Goal: Complete application form

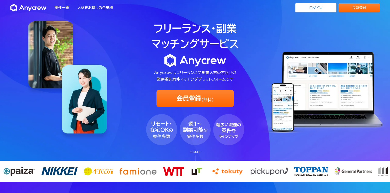
click at [13, 44] on div "フリーランス・副業 マッチングサービス Anycrewはフリーランスや副業人材の方向けの 業務委託案件マッチングプラットフォームです 会員登録 (無料) SC…" at bounding box center [195, 80] width 390 height 160
click at [12, 25] on div "フリーランス・副業 マッチングサービス Anycrewはフリーランスや副業人材の方向けの 業務委託案件マッチングプラットフォームです 会員登録 (無料) SC…" at bounding box center [195, 80] width 390 height 160
click at [8, 26] on div "フリーランス・副業 マッチングサービス Anycrewはフリーランスや副業人材の方向けの 業務委託案件マッチングプラットフォームです 会員登録 (無料) SC…" at bounding box center [195, 80] width 390 height 160
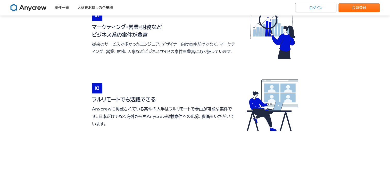
click at [69, 132] on section "Anycrewの特徴 01 マーケティング・営業・財務など ビジネス系の案件が豊富 従来のサービスで多かったエンジニア、デザイナー向け案件だけでなく、マーケテ…" at bounding box center [195, 127] width 390 height 358
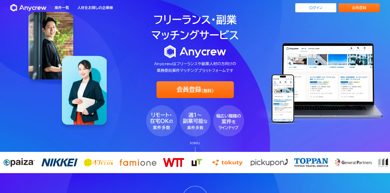
scroll to position [0, 0]
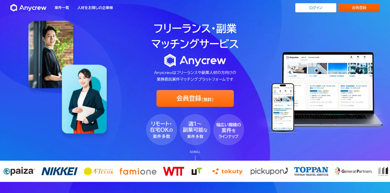
click at [193, 10] on link "会員登録" at bounding box center [359, 7] width 41 height 9
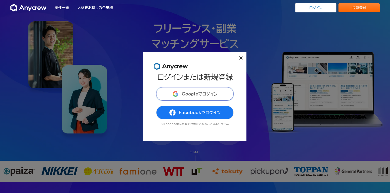
click at [192, 92] on span "Googleでログイン" at bounding box center [200, 94] width 36 height 4
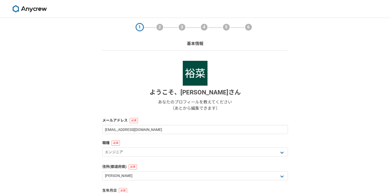
select select "13"
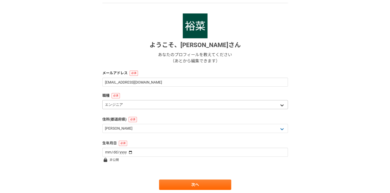
scroll to position [52, 0]
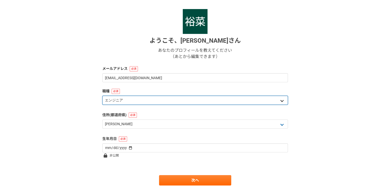
drag, startPoint x: 134, startPoint y: 100, endPoint x: 147, endPoint y: 102, distance: 13.3
click at [134, 100] on select "エンジニア デザイナー ライター 営業 マーケティング 企画・事業開発 バックオフィス その他" at bounding box center [195, 99] width 186 height 9
select select "4"
click at [102, 95] on select "エンジニア デザイナー ライター 営業 マーケティング 企画・事業開発 バックオフィス その他" at bounding box center [195, 99] width 186 height 9
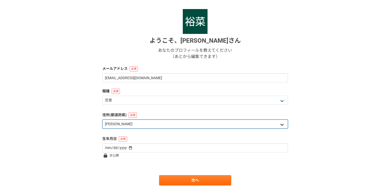
drag, startPoint x: 127, startPoint y: 122, endPoint x: 135, endPoint y: 126, distance: 8.4
click at [129, 123] on select "北海道 [GEOGRAPHIC_DATA] [GEOGRAPHIC_DATA] [PERSON_NAME][GEOGRAPHIC_DATA] [PERSON_…" at bounding box center [195, 123] width 186 height 9
click at [135, 126] on select "北海道 [GEOGRAPHIC_DATA] [GEOGRAPHIC_DATA] [PERSON_NAME][GEOGRAPHIC_DATA] [PERSON_…" at bounding box center [195, 123] width 186 height 9
click at [136, 125] on select "北海道 [GEOGRAPHIC_DATA] [GEOGRAPHIC_DATA] [PERSON_NAME][GEOGRAPHIC_DATA] [PERSON_…" at bounding box center [195, 123] width 186 height 9
click at [280, 124] on select "北海道 [GEOGRAPHIC_DATA] [GEOGRAPHIC_DATA] [PERSON_NAME][GEOGRAPHIC_DATA] [PERSON_…" at bounding box center [195, 123] width 186 height 9
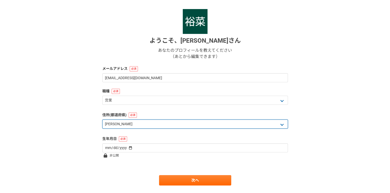
click at [278, 123] on select "北海道 [GEOGRAPHIC_DATA] [GEOGRAPHIC_DATA] [PERSON_NAME][GEOGRAPHIC_DATA] [PERSON_…" at bounding box center [195, 123] width 186 height 9
click at [284, 124] on select "北海道 [GEOGRAPHIC_DATA] [GEOGRAPHIC_DATA] [PERSON_NAME][GEOGRAPHIC_DATA] [PERSON_…" at bounding box center [195, 123] width 186 height 9
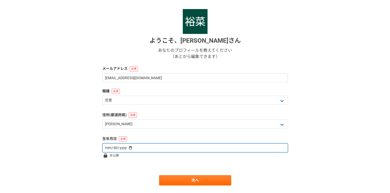
click at [158, 149] on input "date" at bounding box center [195, 147] width 186 height 9
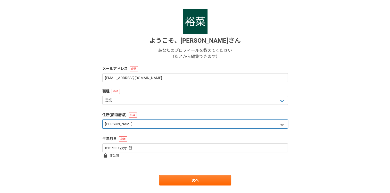
click at [286, 126] on select "北海道 [GEOGRAPHIC_DATA] [GEOGRAPHIC_DATA] [PERSON_NAME][GEOGRAPHIC_DATA] [PERSON_…" at bounding box center [195, 123] width 186 height 9
select select "14"
click at [102, 119] on select "北海道 [GEOGRAPHIC_DATA] [GEOGRAPHIC_DATA] [PERSON_NAME][GEOGRAPHIC_DATA] [PERSON_…" at bounding box center [195, 123] width 186 height 9
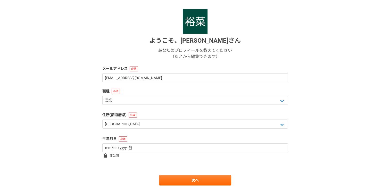
click at [362, 114] on div "1 2 3 4 5 6 基本情報 ようこそ、 [PERSON_NAME] あなたのプロフィールを教えてください （あとから編集できます） メールアドレス [E…" at bounding box center [195, 86] width 390 height 240
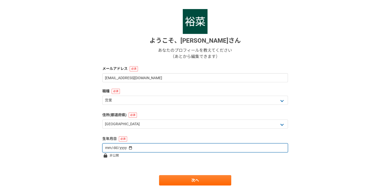
click at [148, 146] on input "date" at bounding box center [195, 147] width 186 height 9
click at [131, 146] on input "date" at bounding box center [195, 147] width 186 height 9
click at [131, 148] on input "date" at bounding box center [195, 147] width 186 height 9
type input "[DATE]"
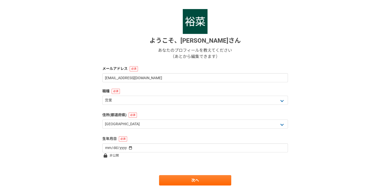
click at [323, 137] on div "1 2 3 4 5 6 基本情報 ようこそ、 [PERSON_NAME] あなたのプロフィールを教えてください （あとから編集できます） メールアドレス [E…" at bounding box center [195, 86] width 390 height 240
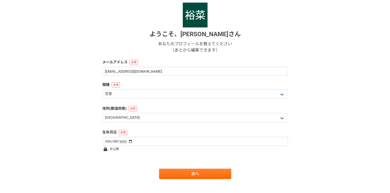
scroll to position [65, 0]
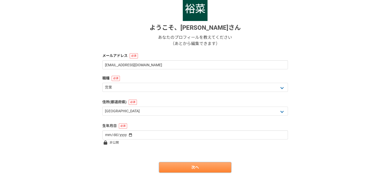
click at [209, 169] on link "次へ" at bounding box center [195, 167] width 72 height 10
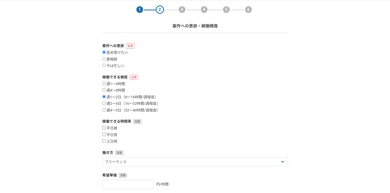
scroll to position [26, 0]
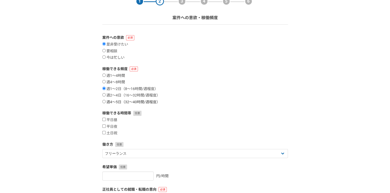
click at [116, 100] on label "週4〜5日（32〜40時間/週程度）" at bounding box center [131, 102] width 58 height 5
click at [106, 100] on input "週4〜5日（32〜40時間/週程度）" at bounding box center [103, 101] width 3 height 3
radio input "true"
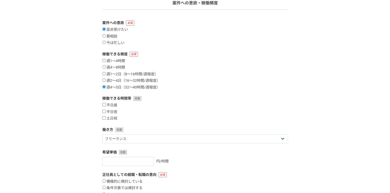
scroll to position [52, 0]
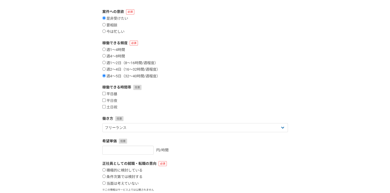
click at [107, 95] on label "平日昼" at bounding box center [109, 94] width 15 height 5
click at [106, 95] on input "平日昼" at bounding box center [103, 93] width 3 height 3
checkbox input "true"
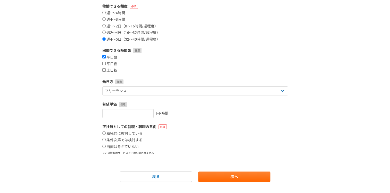
scroll to position [98, 0]
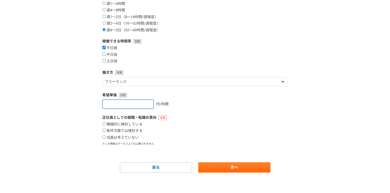
click at [133, 105] on input "number" at bounding box center [127, 103] width 51 height 9
type input "3750"
click at [131, 131] on label "条件次第では検討する" at bounding box center [122, 130] width 40 height 5
click at [106, 131] on input "条件次第では検討する" at bounding box center [103, 129] width 3 height 3
radio input "true"
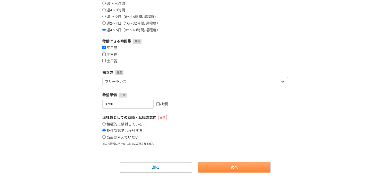
click at [228, 169] on link "次へ" at bounding box center [234, 167] width 72 height 10
select select
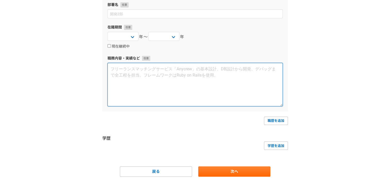
click at [230, 106] on textarea at bounding box center [196, 84] width 176 height 43
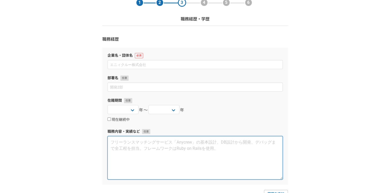
scroll to position [26, 0]
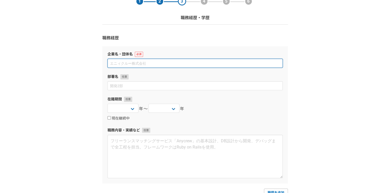
click at [151, 62] on input at bounding box center [196, 63] width 176 height 9
type input "APAMAN株式会社"
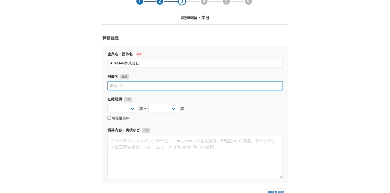
click at [152, 84] on input at bounding box center [196, 85] width 176 height 9
type input "法人営業部"
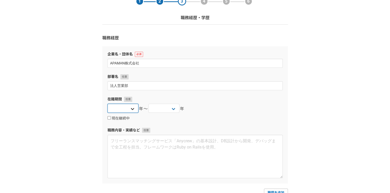
click at [132, 110] on select "[DATE] [DATE] [DATE] [DATE] [DATE] [DATE] [DATE] [DATE] [DATE] [DATE] [DATE] [D…" at bounding box center [123, 107] width 31 height 9
select select "2021"
click at [108, 103] on select "[DATE] [DATE] [DATE] [DATE] [DATE] [DATE] [DATE] [DATE] [DATE] [DATE] [DATE] [D…" at bounding box center [123, 107] width 31 height 9
click at [174, 107] on select "[DATE] [DATE] [DATE] [DATE] [DATE] [DATE] [DATE] [DATE] [DATE] [DATE] [DATE] [D…" at bounding box center [164, 107] width 31 height 9
select select "2022"
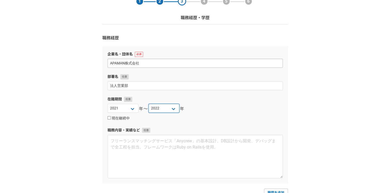
click at [149, 103] on select "[DATE] [DATE] [DATE] [DATE] [DATE] [DATE] [DATE] [DATE] [DATE] [DATE] [DATE] [D…" at bounding box center [164, 107] width 31 height 9
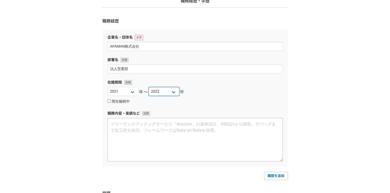
scroll to position [52, 0]
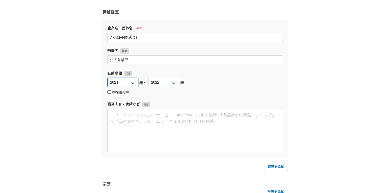
click at [131, 79] on select "[DATE] [DATE] [DATE] [DATE] [DATE] [DATE] [DATE] [DATE] [DATE] [DATE] [DATE] [D…" at bounding box center [123, 82] width 31 height 9
click at [108, 78] on select "[DATE] [DATE] [DATE] [DATE] [DATE] [DATE] [DATE] [DATE] [DATE] [DATE] [DATE] [D…" at bounding box center [123, 82] width 31 height 9
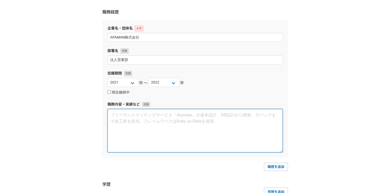
click at [159, 125] on textarea at bounding box center [196, 130] width 176 height 43
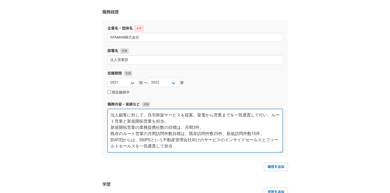
click at [150, 115] on textarea "法人顧客に対して、住宅斡旋サービスを提案。架電から営業までを一気通貫して行い、ルート営業と新規開拓営業を担当。 新規開拓営業の業務提携社数の目標は、月間3件。…" at bounding box center [196, 130] width 176 height 43
click at [117, 114] on textarea "法人顧客に対して、住宅斡旋サービスを提案。架電から営業までを一気通貫して行い、ルート営業と新規開拓営業を担当。 新規開拓営業の業務提携社数の目標は、月間3件。…" at bounding box center [196, 130] width 176 height 43
click at [143, 122] on textarea "法人顧客に対して、住宅斡旋サービスを提案。架電から営業までを一気通貫して行い、ルート営業と新規開拓営業を担当。 新規開拓営業の業務提携社数の目標は、月間3件。…" at bounding box center [196, 130] width 176 height 43
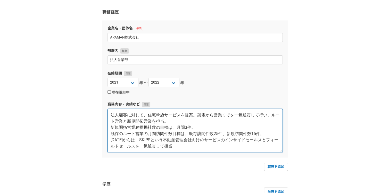
click at [198, 140] on textarea "法人顧客に対して、住宅斡旋サービスを提案。架電から営業までを一気通貫して行い、ルート営業と新規開拓営業を担当。 新規開拓営業務提携社数の目標は、月間3件。 既…" at bounding box center [196, 130] width 176 height 43
click at [119, 124] on textarea "法人顧客に対して、住宅斡旋サービスを提案。架電から営業までを一気通貫して行い、ルート営業と新規開拓営業を担当。 新規開拓営業務提携社数の目標は、月間3件。 既…" at bounding box center [196, 130] width 176 height 43
drag, startPoint x: 144, startPoint y: 124, endPoint x: 111, endPoint y: 124, distance: 33.3
click at [111, 124] on textarea "法人顧客に対して、住宅斡旋サービスを提案。架電から営業までを一気通貫して行い、ルート営業と新規開拓営業を担当。 新規開拓営業務提携社数の目標は、月間3件。 既…" at bounding box center [196, 130] width 176 height 43
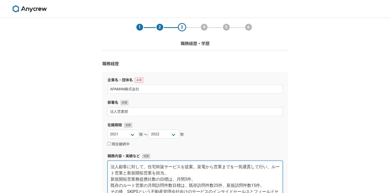
scroll to position [77, 0]
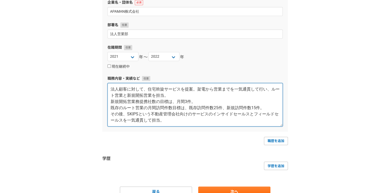
paste textarea "[DATE]～9月：月間新規開拓目標3件、月間新規開拓実績11社獲得。(全国1位) 累計歴代最高受注実績38社の契約を獲得。（全国1位） 既存営業月間訪問件数…"
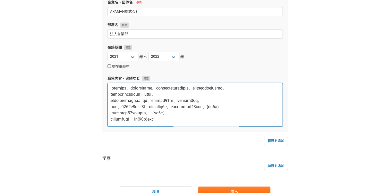
scroll to position [0, 0]
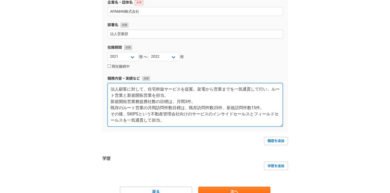
click at [166, 121] on textarea "法人顧客に対して、住宅斡旋サービスを提案。架電から営業までを一気通貫して行い、ルート営業と新規開拓営業を担当。 新規開拓営業務提携社数の目標は、月間3件。 既…" at bounding box center [196, 104] width 176 height 43
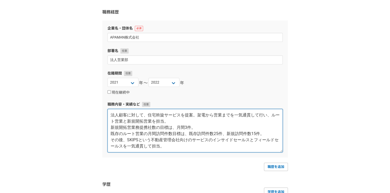
scroll to position [9, 0]
paste textarea "[DATE]～9月：月間新規開拓目標3件、月間新規開拓実績11社獲得。(全国1位) 累計歴代最高受注実績38社の契約を獲得。（全国1位） 既存営業月間訪問件数…"
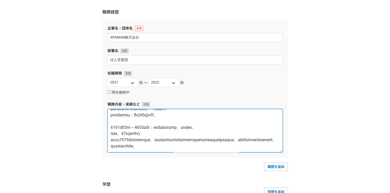
scroll to position [26, 0]
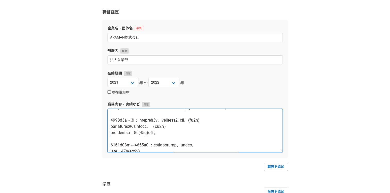
click at [163, 126] on textarea at bounding box center [196, 130] width 176 height 43
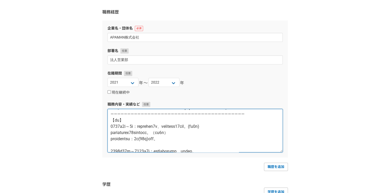
click at [165, 143] on textarea at bounding box center [196, 130] width 176 height 43
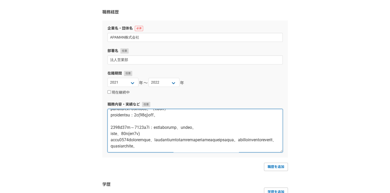
scroll to position [93, 0]
click at [147, 142] on textarea at bounding box center [196, 130] width 176 height 43
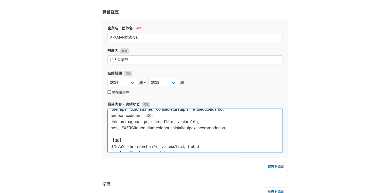
scroll to position [0, 0]
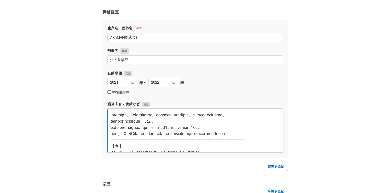
click at [111, 117] on textarea at bounding box center [196, 130] width 176 height 43
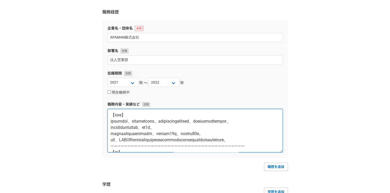
click at [172, 140] on textarea at bounding box center [196, 130] width 176 height 43
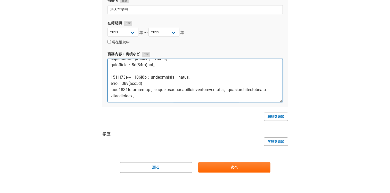
scroll to position [74, 0]
type textarea "【lore】 ipsumdol、sitametcons。adipiscingelitsed、doeiusmodtempor。 incididuntutlab、…"
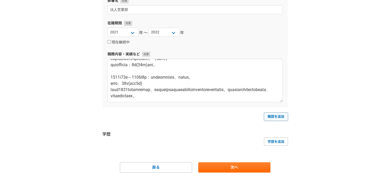
click at [282, 117] on link "職歴を追加" at bounding box center [276, 116] width 24 height 8
select select
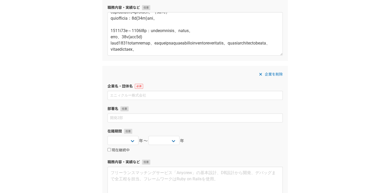
scroll to position [179, 0]
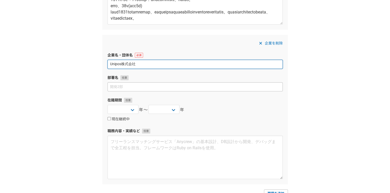
type input "Unipos株式会社"
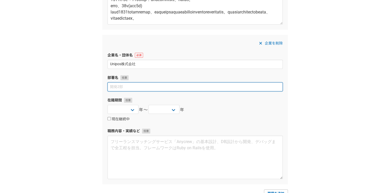
click at [138, 85] on input at bounding box center [196, 86] width 176 height 9
type input "カスタマーディベロップメント"
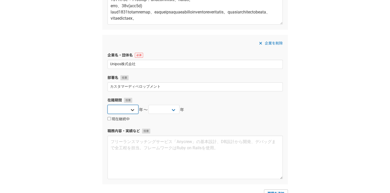
click at [133, 109] on select "[DATE] [DATE] [DATE] [DATE] [DATE] [DATE] [DATE] [DATE] [DATE] [DATE] [DATE] [D…" at bounding box center [123, 109] width 31 height 9
select select "2022"
click at [108, 105] on select "[DATE] [DATE] [DATE] [DATE] [DATE] [DATE] [DATE] [DATE] [DATE] [DATE] [DATE] [D…" at bounding box center [123, 109] width 31 height 9
click at [173, 110] on select "[DATE] [DATE] [DATE] [DATE] [DATE] [DATE] [DATE] [DATE] [DATE] [DATE] [DATE] [D…" at bounding box center [164, 109] width 31 height 9
select select "2023"
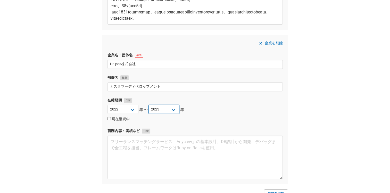
click at [149, 105] on select "[DATE] [DATE] [DATE] [DATE] [DATE] [DATE] [DATE] [DATE] [DATE] [DATE] [DATE] [D…" at bounding box center [164, 109] width 31 height 9
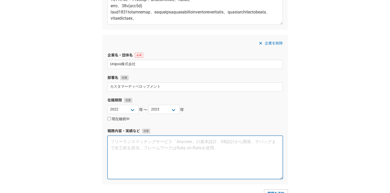
click at [171, 145] on textarea at bounding box center [196, 156] width 176 height 43
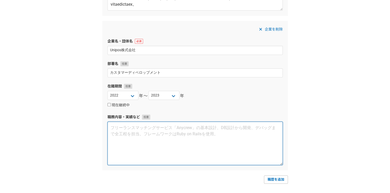
scroll to position [205, 0]
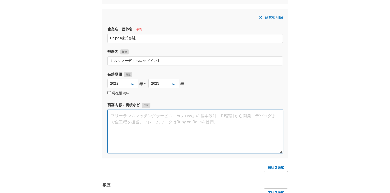
paste textarea "インサイドセールスを担当。 法人顧客に対して、架電とメールを15件程行い、コンサルタントの商談機会を創出。"
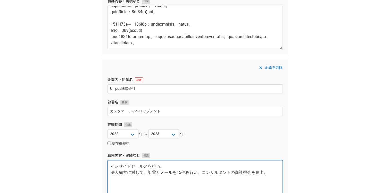
scroll to position [179, 0]
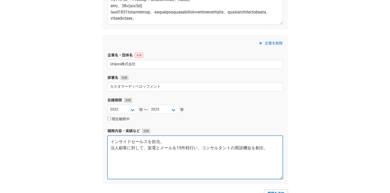
click at [115, 143] on textarea "インサイドセールスを担当。 法人顧客に対して、架電とメールを15件程行い、コンサルタントの商談機会を創出。" at bounding box center [196, 156] width 176 height 43
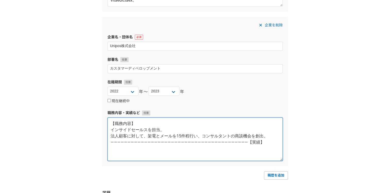
scroll to position [205, 0]
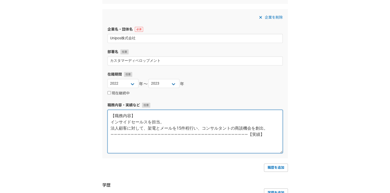
paste textarea "[DATE]年度目標達成率120％ 商談創出目標：15件、実績：18件 (部署内4人中1位) SaaSのインサイドセールスとして、カスタマーディベロップメント…"
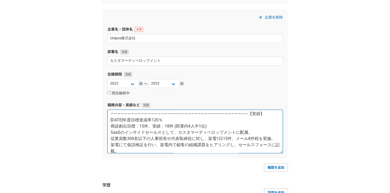
scroll to position [0, 0]
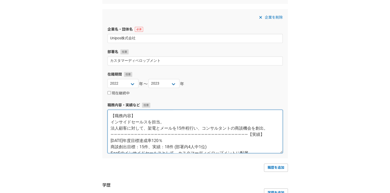
drag, startPoint x: 115, startPoint y: 142, endPoint x: 127, endPoint y: 136, distance: 14.4
click at [115, 142] on textarea "【職務内容】 インサイドセールスを担当。 法人顧客に対して、架電とメールを15件程行い、コンサルタントの商談機会を創出。 ――――――――――――――――――…" at bounding box center [196, 130] width 176 height 43
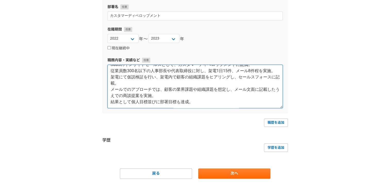
scroll to position [256, 0]
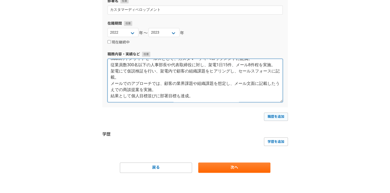
type textarea "【職務内容】 インサイドセールスを担当。 法人顧客に対して、架電とメールを15件程行い、コンサルタントの商談機会を創出。 ――――――――――――――――――…"
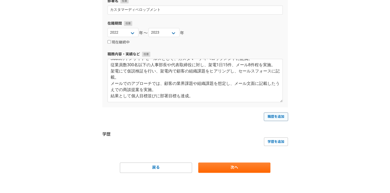
click at [274, 117] on link "職歴を追加" at bounding box center [276, 116] width 24 height 8
select select
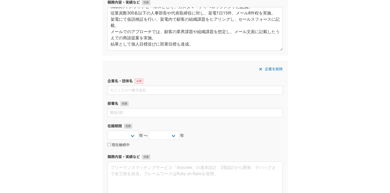
scroll to position [333, 0]
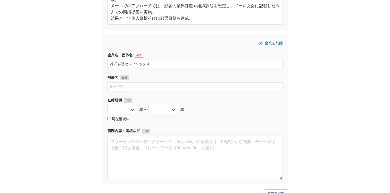
type input "株式会社セレブリックス"
click at [120, 120] on label "現在継続中" at bounding box center [119, 119] width 22 height 5
click at [111, 120] on input "現在継続中" at bounding box center [109, 118] width 3 height 3
checkbox input "true"
click at [131, 110] on select "[DATE] [DATE] [DATE] [DATE] [DATE] [DATE] [DATE] [DATE] [DATE] [DATE] [DATE] [D…" at bounding box center [123, 109] width 31 height 9
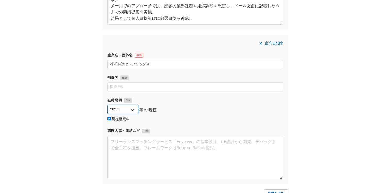
click at [108, 105] on select "[DATE] [DATE] [DATE] [DATE] [DATE] [DATE] [DATE] [DATE] [DATE] [DATE] [DATE] [D…" at bounding box center [123, 109] width 31 height 9
click at [132, 110] on select "[DATE] [DATE] [DATE] [DATE] [DATE] [DATE] [DATE] [DATE] [DATE] [DATE] [DATE] [D…" at bounding box center [123, 109] width 31 height 9
select select "2023"
click at [108, 105] on select "[DATE] [DATE] [DATE] [DATE] [DATE] [DATE] [DATE] [DATE] [DATE] [DATE] [DATE] [D…" at bounding box center [123, 109] width 31 height 9
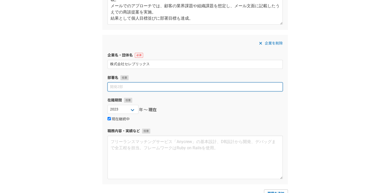
click at [140, 89] on input at bounding box center [196, 86] width 176 height 9
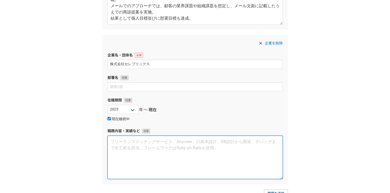
click at [139, 139] on textarea at bounding box center [196, 156] width 176 height 43
click at [140, 139] on textarea at bounding box center [196, 156] width 176 height 43
paste textarea "動画生成ツールを扱うサービスの会社にて、広告代理店や制作会社、事業会社に向けてインサイドセールスとして配属。 【実績】 目標達成率：103% 商談設定目標件数…"
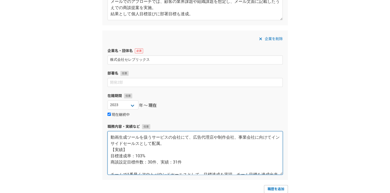
scroll to position [307, 0]
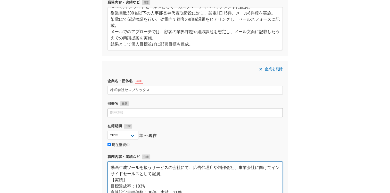
type textarea "動画生成ツールを扱うサービスの会社にて、広告代理店や制作会社、事業会社に向けてインサイドセールスとして配属。 【実績】 目標達成率：103% 商談設定目標件数…"
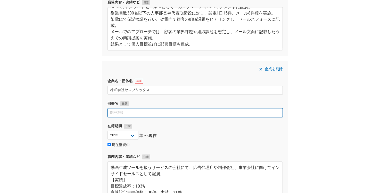
drag, startPoint x: 136, startPoint y: 112, endPoint x: 140, endPoint y: 113, distance: 3.7
click at [138, 113] on input at bounding box center [196, 112] width 176 height 9
type input "業"
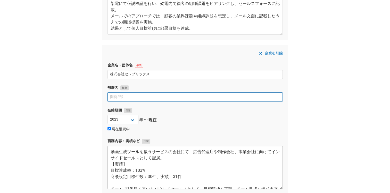
scroll to position [359, 0]
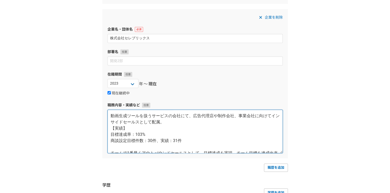
click at [111, 116] on textarea "動画生成ツールを扱うサービスの会社にて、広告代理店や制作会社、事業会社に向けてインサイドセールスとして配属。 【実績】 目標達成率：103% 商談設定目標件数…" at bounding box center [196, 130] width 176 height 43
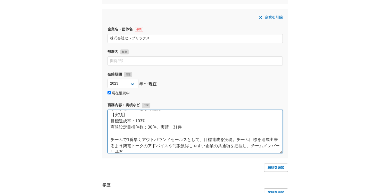
scroll to position [50, 0]
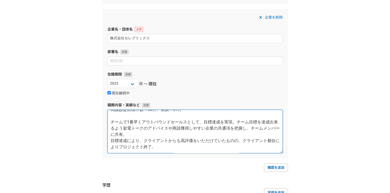
click at [145, 147] on textarea "下記、業務委託として勤務。 動画生成ツールを扱うサービスの会社にて、広告代理店や制作会社、事業会社に向けてインサイドセールスとして配属。 【実績】 目標達成率…" at bounding box center [196, 130] width 176 height 43
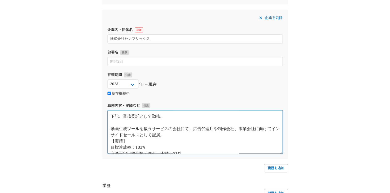
scroll to position [359, 0]
click at [131, 124] on textarea "下記、業務委託として勤務。 動画生成ツールを扱うサービスの会社にて、広告代理店や制作会社、事業会社に向けてインサイドセールスとして配属。 【実績】 目標達成率…" at bounding box center [196, 130] width 176 height 43
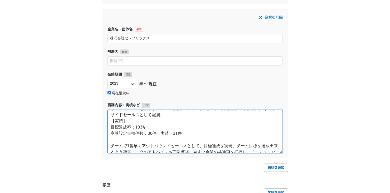
scroll to position [0, 0]
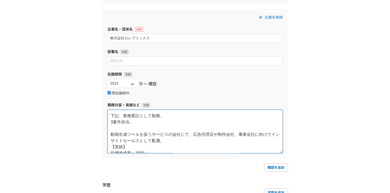
click at [113, 135] on textarea "下記、業務委託として勤務。 3案件担当。 動画生成ツールを扱うサービスの会社にて、広告代理店や制作会社、事業会社に向けてインサイドセールスとして配属。 【実績…" at bounding box center [196, 130] width 176 height 43
click at [181, 146] on textarea "下記、業務委託として勤務。 3案件担当。 ①動画生成ツールを扱うサービスの会社にて、広告代理店や制作会社、事業会社に向けてインサイドセールスとして配属。 【実…" at bounding box center [196, 130] width 176 height 43
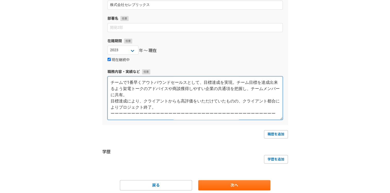
scroll to position [410, 0]
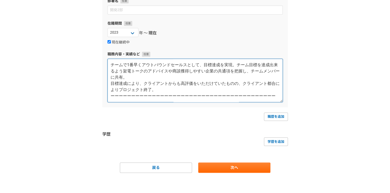
click at [147, 94] on textarea "下記、業務委託として勤務。 3案件担当。 ①動画生成ツールを扱うサービスの会社にて、広告代理店や制作会社、事業会社に向けてインサイドセールスとして配属。 【実…" at bounding box center [196, 80] width 176 height 43
drag, startPoint x: 110, startPoint y: 89, endPoint x: 283, endPoint y: 88, distance: 173.2
click at [282, 90] on textarea "下記、業務委託として勤務。 3案件担当。 ①動画生成ツールを扱うサービスの会社にて、広告代理店や制作会社、事業会社に向けてインサイドセールスとして配属。 【実…" at bounding box center [196, 80] width 176 height 43
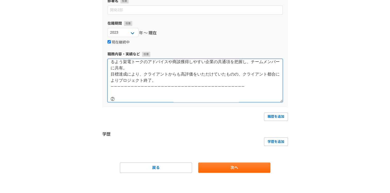
paste textarea "ペーパーレス会議システムを取り扱っている会社にて地方自治体や大学、農協向けに対する新規獲得の案件にて、インサイドセールスからフィールドセールスまで一気通貫で支…"
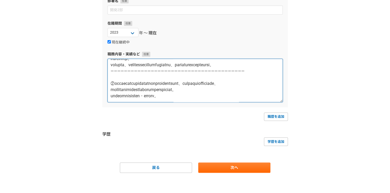
scroll to position [105, 0]
paste textarea "【実績】 テスト合意目標：4件、実績：10件 アポイント目標：14件、実績：28件 プロジェクトでの初の受注実績を作ることが出来た。 受注実績：2件(JAと大…"
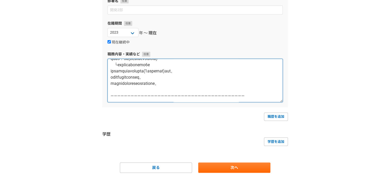
scroll to position [173, 0]
click at [130, 81] on textarea at bounding box center [196, 80] width 176 height 43
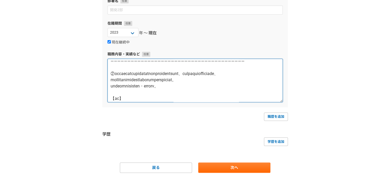
scroll to position [64, 0]
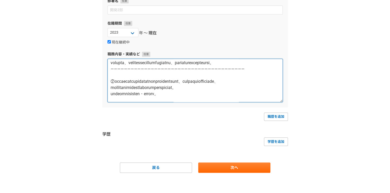
click at [130, 94] on textarea at bounding box center [196, 80] width 176 height 43
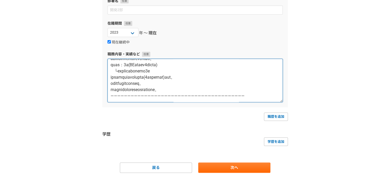
scroll to position [167, 0]
click at [151, 95] on textarea at bounding box center [196, 80] width 176 height 43
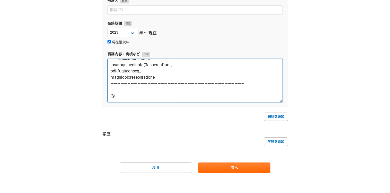
paste textarea "大手スポットコンサルサービスを提供している会社のPJにて営業代行業務を実施。潜在的なニーズを持っている顧客に対して、課題を引き出しサービスを導入していただける…"
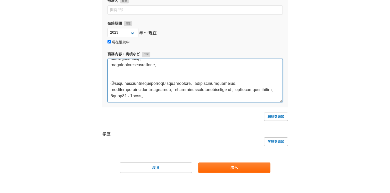
scroll to position [201, 0]
paste textarea "【実績】 [DATE]　チームで初めての受注実績を2件獲得。 [DATE]　営業の評価シートの作成と商談のスクリプトを作成し納品。"
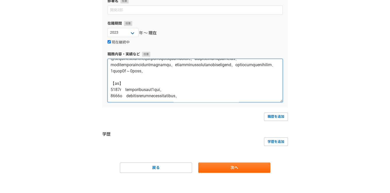
scroll to position [223, 0]
click at [181, 100] on textarea at bounding box center [196, 80] width 176 height 43
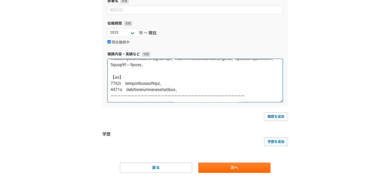
type textarea "lo、ipsumdolo。 8sita。 ①consecteturadipisci、elitseddoe、temporincididuntutlabo。 【e…"
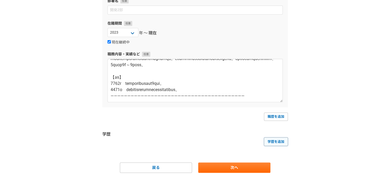
click at [275, 142] on link "学歴を追加" at bounding box center [276, 141] width 24 height 8
select select
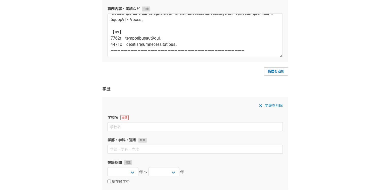
scroll to position [461, 0]
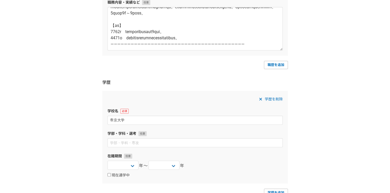
type input "帝京大学"
click at [180, 100] on div "学歴を削除" at bounding box center [196, 99] width 176 height 6
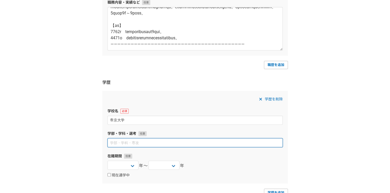
click at [177, 139] on input at bounding box center [196, 142] width 176 height 9
click at [200, 142] on input at bounding box center [196, 142] width 176 height 9
click at [195, 142] on input at bounding box center [196, 142] width 176 height 9
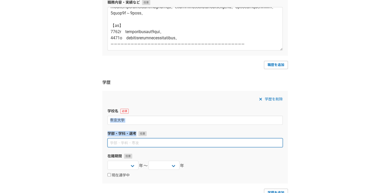
drag, startPoint x: 135, startPoint y: 138, endPoint x: 136, endPoint y: 143, distance: 5.0
click at [135, 140] on input at bounding box center [196, 142] width 176 height 9
click at [137, 143] on input at bounding box center [196, 142] width 176 height 9
type input "き"
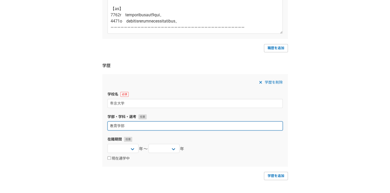
scroll to position [487, 0]
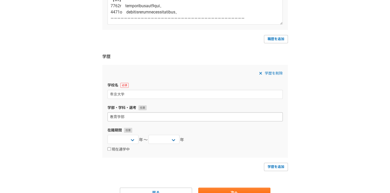
click at [146, 142] on span "年〜" at bounding box center [143, 140] width 9 height 6
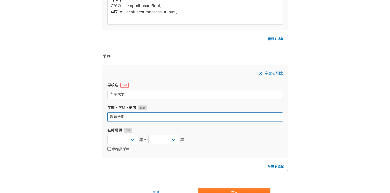
click at [150, 118] on input "教育学部" at bounding box center [196, 116] width 176 height 9
click at [162, 113] on input "教育学部初等教育学科" at bounding box center [196, 116] width 176 height 9
type input "教育学部初等教育学科　子ども教育コース"
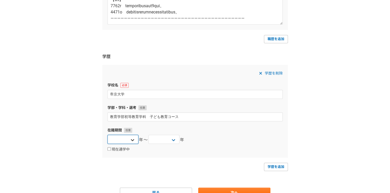
click at [137, 138] on select "[DATE] [DATE] [DATE] [DATE] [DATE] [DATE] [DATE] [DATE] [DATE] [DATE] [DATE] [D…" at bounding box center [123, 138] width 31 height 9
click at [167, 139] on select "[DATE] [DATE] [DATE] [DATE] [DATE] [DATE] [DATE] [DATE] [DATE] [DATE] [DATE] [D…" at bounding box center [164, 138] width 31 height 9
select select "2021"
click at [149, 134] on select "[DATE] [DATE] [DATE] [DATE] [DATE] [DATE] [DATE] [DATE] [DATE] [DATE] [DATE] [D…" at bounding box center [164, 138] width 31 height 9
click at [132, 138] on select "[DATE] [DATE] [DATE] [DATE] [DATE] [DATE] [DATE] [DATE] [DATE] [DATE] [DATE] [D…" at bounding box center [123, 138] width 31 height 9
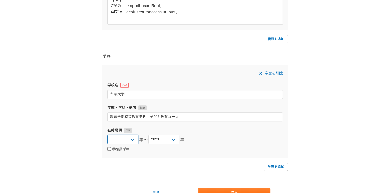
select select "2018"
click at [108, 134] on select "[DATE] [DATE] [DATE] [DATE] [DATE] [DATE] [DATE] [DATE] [DATE] [DATE] [DATE] [D…" at bounding box center [123, 138] width 31 height 9
click at [241, 153] on div "学歴を削除 学校[GEOGRAPHIC_DATA]・学科・選考 教育学部初等教育学科　子ども教育コース 在籍期間 [DATE] [DATE] [DATE] […" at bounding box center [195, 111] width 186 height 92
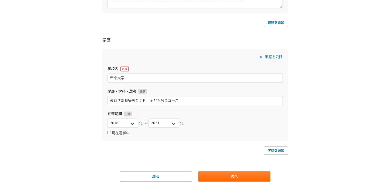
scroll to position [512, 0]
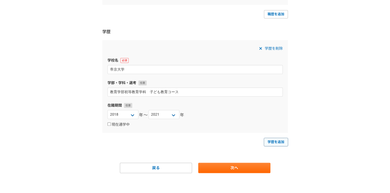
click at [278, 140] on link "学歴を追加" at bounding box center [276, 142] width 24 height 8
select select
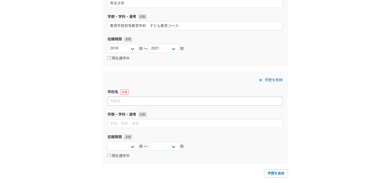
scroll to position [589, 0]
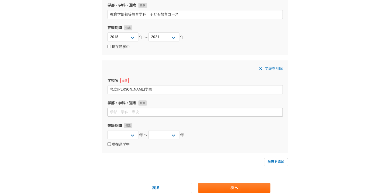
type input "私立[PERSON_NAME]学園"
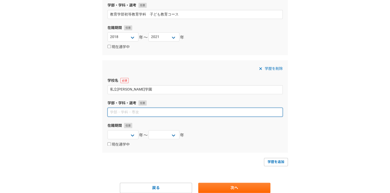
click at [196, 107] on input at bounding box center [196, 111] width 176 height 9
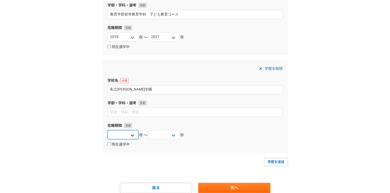
click at [132, 136] on select "[DATE] [DATE] [DATE] [DATE] [DATE] [DATE] [DATE] [DATE] [DATE] [DATE] [DATE] [D…" at bounding box center [123, 134] width 31 height 9
select select "2017"
click at [108, 130] on select "[DATE] [DATE] [DATE] [DATE] [DATE] [DATE] [DATE] [DATE] [DATE] [DATE] [DATE] [D…" at bounding box center [123, 134] width 31 height 9
click at [173, 132] on select "[DATE] [DATE] [DATE] [DATE] [DATE] [DATE] [DATE] [DATE] [DATE] [DATE] [DATE] [D…" at bounding box center [164, 134] width 31 height 9
select select "2017"
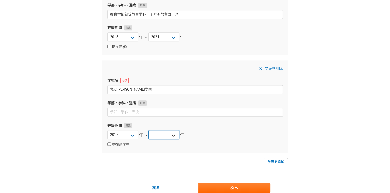
click at [149, 130] on select "[DATE] [DATE] [DATE] [DATE] [DATE] [DATE] [DATE] [DATE] [DATE] [DATE] [DATE] [D…" at bounding box center [164, 134] width 31 height 9
click at [134, 134] on select "[DATE] [DATE] [DATE] [DATE] [DATE] [DATE] [DATE] [DATE] [DATE] [DATE] [DATE] [D…" at bounding box center [123, 134] width 31 height 9
select select "2015"
click at [108, 130] on select "[DATE] [DATE] [DATE] [DATE] [DATE] [DATE] [DATE] [DATE] [DATE] [DATE] [DATE] [D…" at bounding box center [123, 134] width 31 height 9
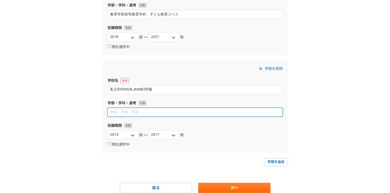
click at [160, 109] on input at bounding box center [196, 111] width 176 height 9
type input "不"
type input "普"
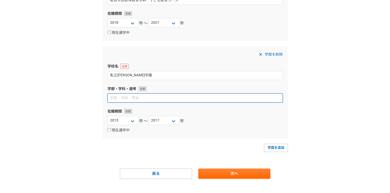
scroll to position [610, 0]
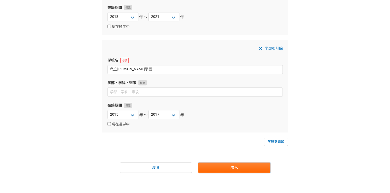
click at [228, 164] on link "次へ" at bounding box center [234, 167] width 72 height 10
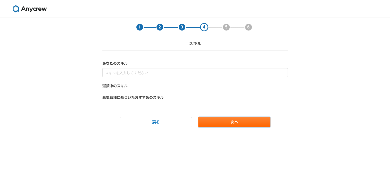
scroll to position [0, 0]
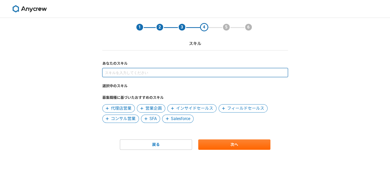
click at [143, 75] on input at bounding box center [195, 72] width 186 height 9
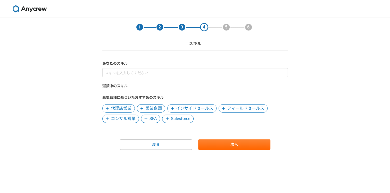
click at [184, 119] on span "Salesforce" at bounding box center [180, 118] width 19 height 6
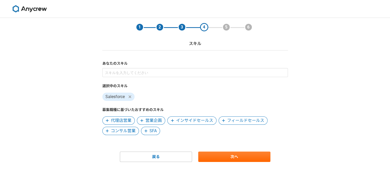
click at [129, 133] on span "コンサル営業" at bounding box center [123, 130] width 25 height 6
click at [127, 120] on span "代理店営業" at bounding box center [121, 120] width 21 height 6
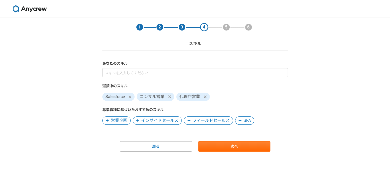
click at [208, 119] on span "フィールドセールス" at bounding box center [211, 120] width 37 height 6
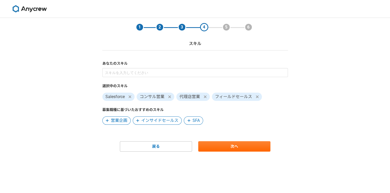
click at [199, 121] on span "SFA" at bounding box center [196, 120] width 7 height 6
click at [168, 121] on span "インサイドセールス" at bounding box center [159, 120] width 37 height 6
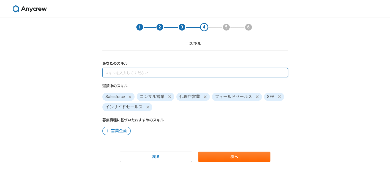
click at [125, 74] on input at bounding box center [195, 72] width 186 height 9
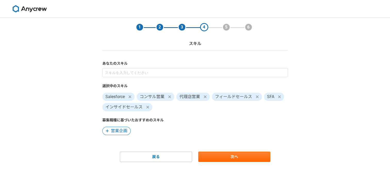
click at [120, 133] on span "営業企画" at bounding box center [119, 130] width 17 height 6
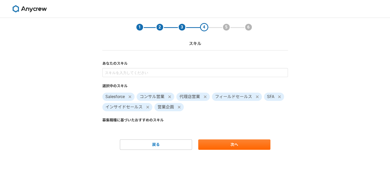
click at [180, 107] on icon at bounding box center [179, 107] width 3 height 4
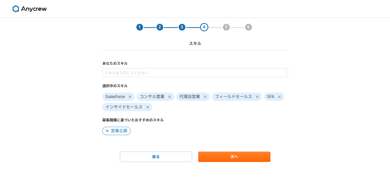
click at [126, 132] on span "営業企画" at bounding box center [119, 130] width 17 height 6
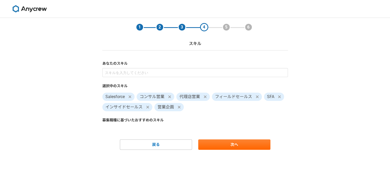
click at [179, 108] on icon at bounding box center [179, 107] width 3 height 4
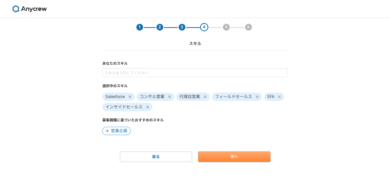
click at [218, 161] on link "次へ" at bounding box center [234, 156] width 72 height 10
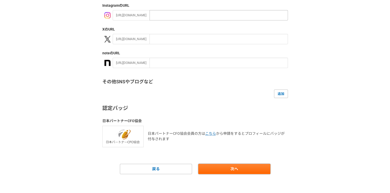
scroll to position [91, 0]
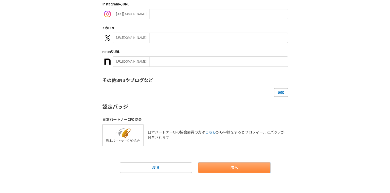
click at [231, 165] on link "次へ" at bounding box center [234, 167] width 72 height 10
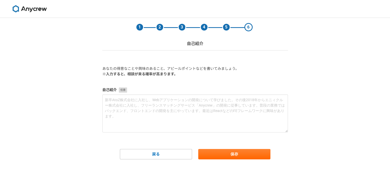
scroll to position [0, 0]
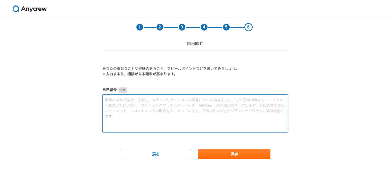
click at [173, 118] on textarea at bounding box center [195, 113] width 186 height 38
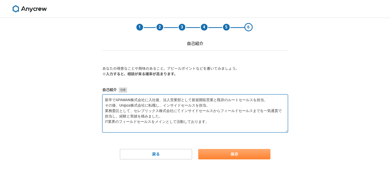
type textarea "新卒でAPAMAN株式会社に入社後、法人営業部として新規開拓営業と既存のルートセールスを担当。 その後、Unipos株式会社に転職し、インサイドセールスを担当…"
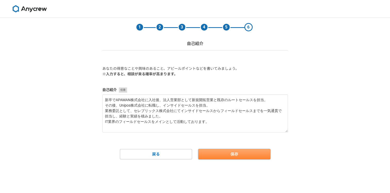
click at [232, 155] on button "保存" at bounding box center [234, 154] width 72 height 10
